Goal: Answer question/provide support: Share knowledge or assist other users

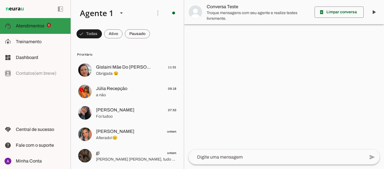
click at [36, 28] on slot at bounding box center [41, 26] width 50 height 7
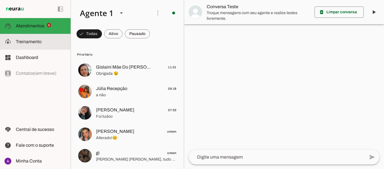
click at [32, 41] on span "Treinamento" at bounding box center [29, 41] width 26 height 5
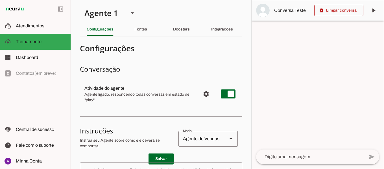
click at [289, 12] on span "Conversa Teste" at bounding box center [292, 10] width 36 height 7
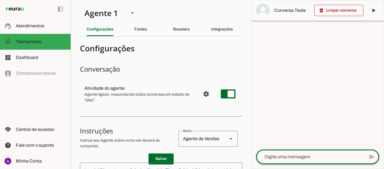
click at [297, 157] on textarea at bounding box center [310, 156] width 108 height 7
type textarea "oi"
type md-outlined-text-field "oi"
click at [372, 156] on span at bounding box center [372, 157] width 14 height 14
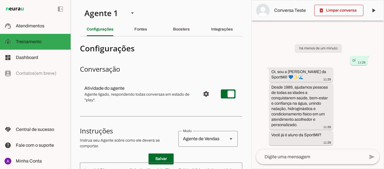
click at [294, 157] on textarea at bounding box center [310, 156] width 108 height 7
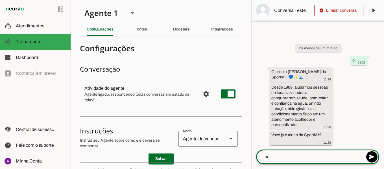
type textarea "naõ"
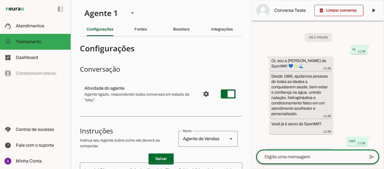
click at [297, 157] on textarea at bounding box center [310, 156] width 108 height 7
type textarea "n"
type textarea "Não"
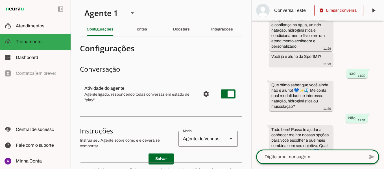
scroll to position [84, 0]
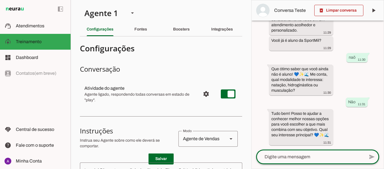
click at [289, 155] on textarea at bounding box center [310, 156] width 108 height 7
type textarea "natação"
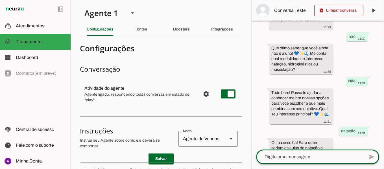
scroll to position [123, 0]
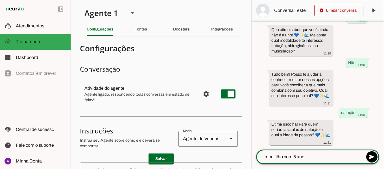
type textarea "meu filho com 5 anos"
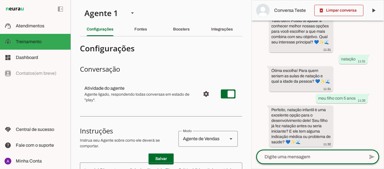
scroll to position [178, 0]
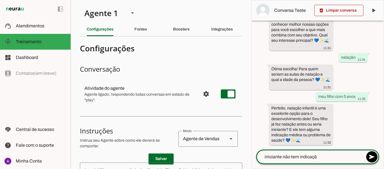
type textarea "iniciante não tem indicação"
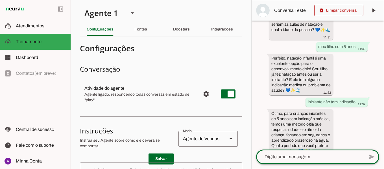
scroll to position [249, 0]
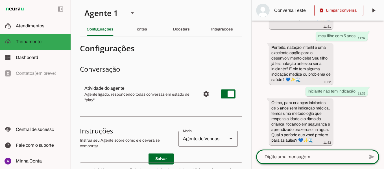
click at [287, 155] on textarea at bounding box center [310, 156] width 108 height 7
type textarea "v"
type textarea "cs tem metodologia [PERSON_NAME]?"
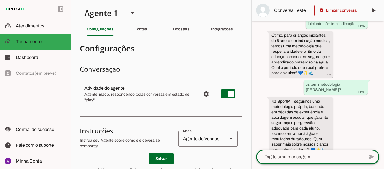
scroll to position [332, 0]
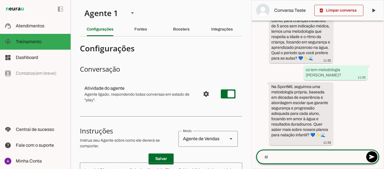
type textarea "sim"
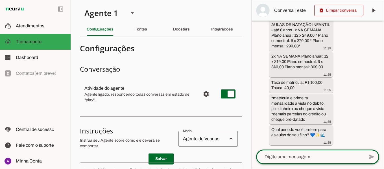
scroll to position [481, 0]
click at [300, 152] on chat-widget "delete_forever Limpar conversa play_arrow O agente está pausado. O bot não irá …" at bounding box center [317, 84] width 132 height 168
click at [299, 155] on textarea at bounding box center [310, 156] width 108 height 7
type textarea "antes gostaria de saber quantos alunos por professor"
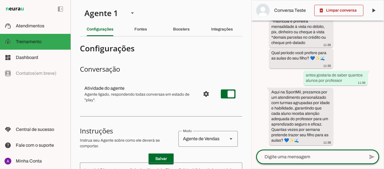
scroll to position [558, 0]
type textarea "1"
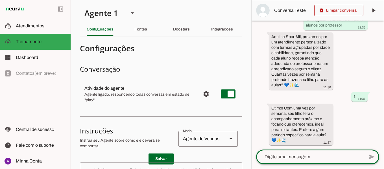
scroll to position [613, 0]
type textarea "manhã"
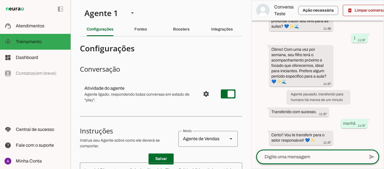
scroll to position [672, 0]
click at [288, 156] on textarea at bounding box center [310, 156] width 108 height 7
type textarea "e natação adulto"
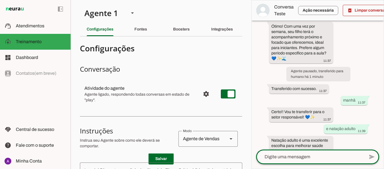
scroll to position [743, 0]
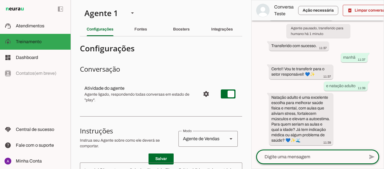
click at [303, 155] on textarea at bounding box center [310, 156] width 108 height 7
type textarea "não tenho problema"
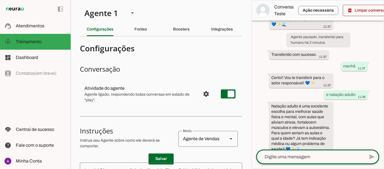
scroll to position [782, 0]
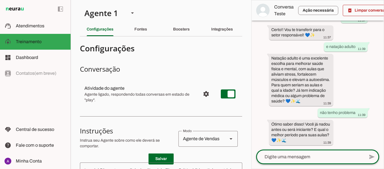
click at [295, 155] on textarea at bounding box center [310, 156] width 108 height 7
type textarea "já nadei. quantos alunos por turma?"
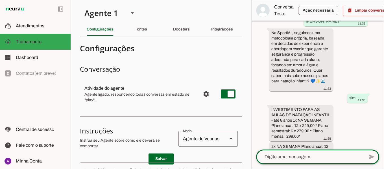
scroll to position [854, 0]
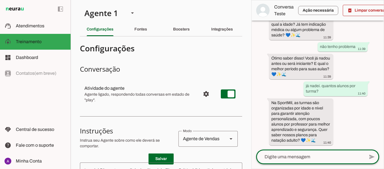
click at [282, 158] on textarea at bounding box center [310, 156] width 108 height 7
type textarea "qual é a temperatura da piscina?"
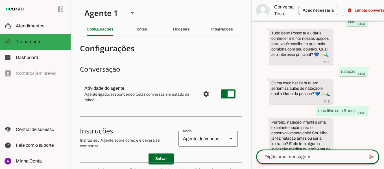
scroll to position [914, 0]
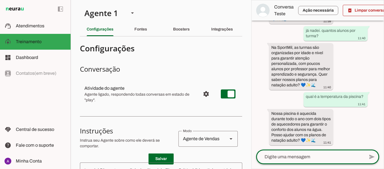
click at [288, 158] on textarea at bounding box center [310, 156] width 108 height 7
type textarea "e o tratamento da água"
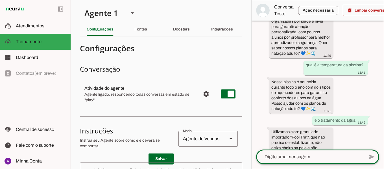
scroll to position [975, 0]
